Goal: Information Seeking & Learning: Learn about a topic

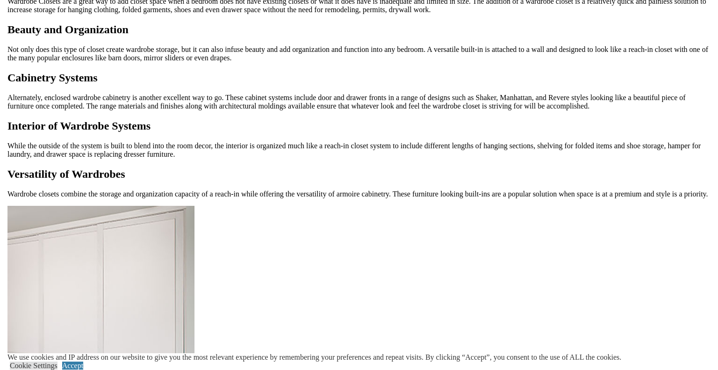
scroll to position [888, 0]
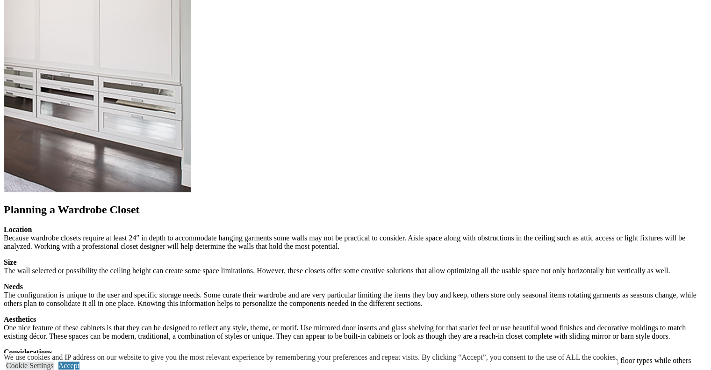
scroll to position [935, 0]
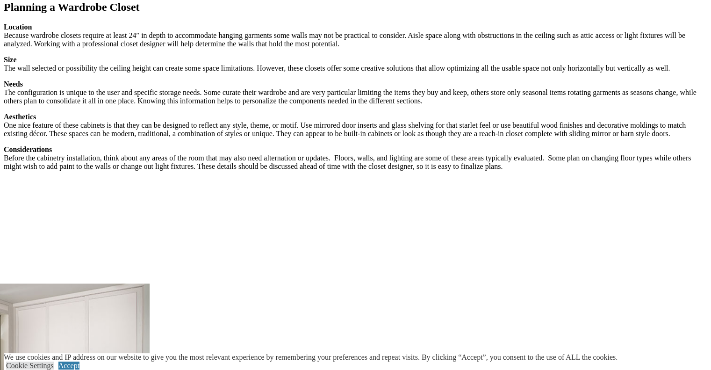
scroll to position [1122, 0]
